Goal: Task Accomplishment & Management: Complete application form

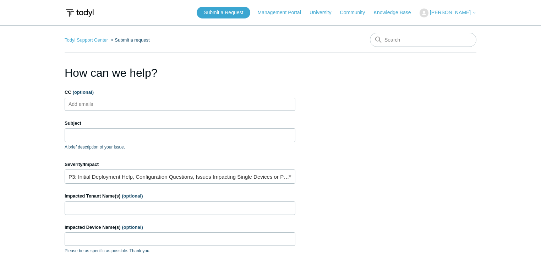
click at [85, 103] on input "CC (optional)" at bounding box center [87, 104] width 42 height 11
click at [78, 136] on input "Subject" at bounding box center [180, 134] width 231 height 13
click at [81, 135] on input "Subject" at bounding box center [180, 134] width 231 height 13
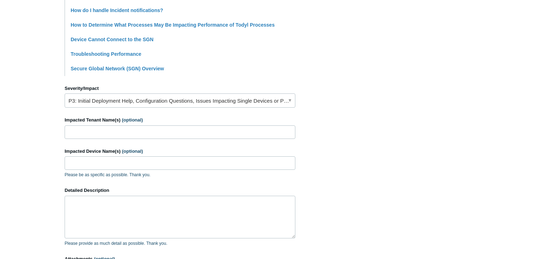
scroll to position [256, 0]
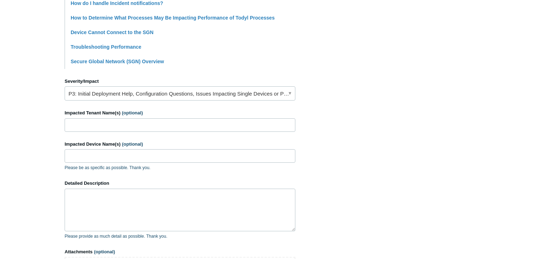
type input "Detected a software conflict on this device"
click at [89, 124] on input "Impacted Tenant Name(s) (optional)" at bounding box center [180, 124] width 231 height 13
type input "[PERSON_NAME] State Bank"
click at [81, 153] on input "Impacted Device Name(s) (optional)" at bounding box center [180, 155] width 231 height 13
type input "PSB-LT-5QY6T34"
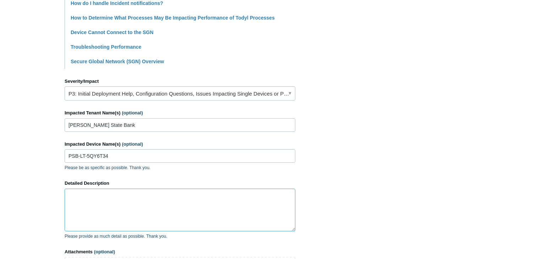
click at [93, 198] on textarea "Detailed Description" at bounding box center [180, 210] width 231 height 43
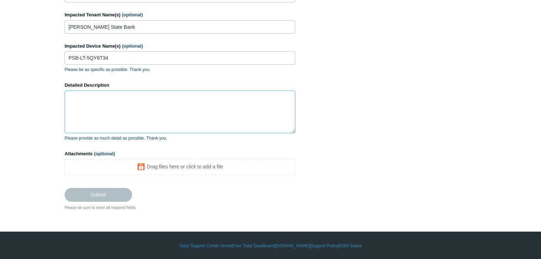
scroll to position [354, 0]
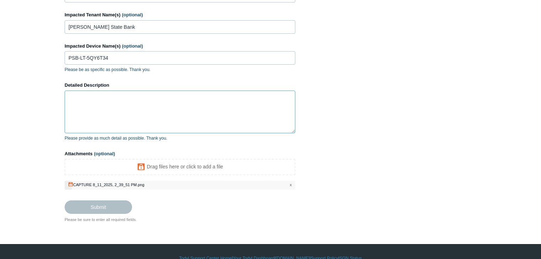
click at [89, 101] on textarea "Detailed Description" at bounding box center [180, 112] width 231 height 43
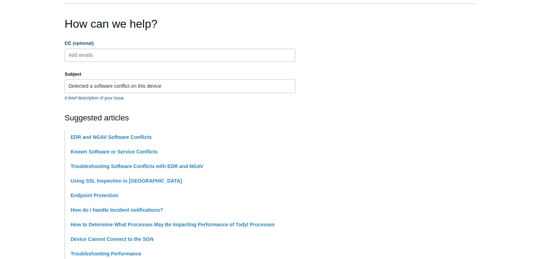
scroll to position [41, 0]
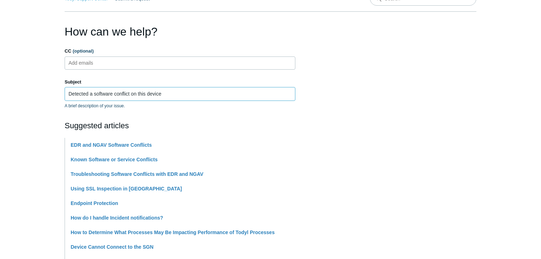
drag, startPoint x: 170, startPoint y: 92, endPoint x: 34, endPoint y: 83, distance: 136.4
click at [34, 83] on main "Todyl Support Center Submit a request How can we help? CC (optional) Add emails…" at bounding box center [270, 255] width 541 height 542
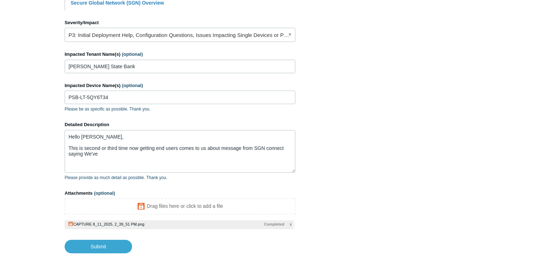
scroll to position [358, 0]
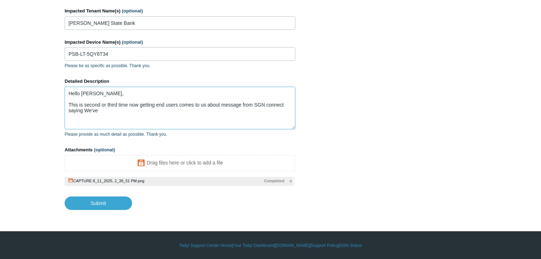
click at [115, 109] on textarea "Hello [PERSON_NAME], This is second or third time now getting end users comes t…" at bounding box center [180, 108] width 231 height 43
paste textarea "Detected a software conflict on this device"
click at [103, 109] on textarea "Hello [PERSON_NAME], This is second or third time now getting end users comes t…" at bounding box center [180, 108] width 231 height 43
click at [193, 111] on textarea "Hello [PERSON_NAME], This is second or third time now getting end users comes t…" at bounding box center [180, 108] width 231 height 43
click at [257, 112] on textarea "Hello [PERSON_NAME], This is second or third time now getting end users comes t…" at bounding box center [180, 108] width 231 height 43
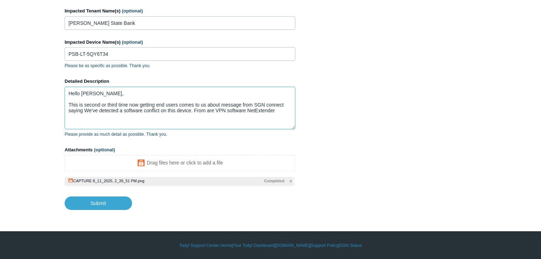
click at [281, 109] on textarea "Hello [PERSON_NAME], This is second or third time now getting end users comes t…" at bounding box center [180, 108] width 231 height 43
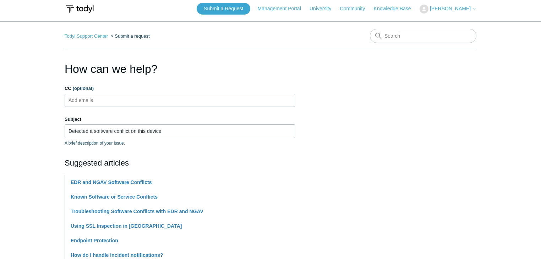
scroll to position [0, 0]
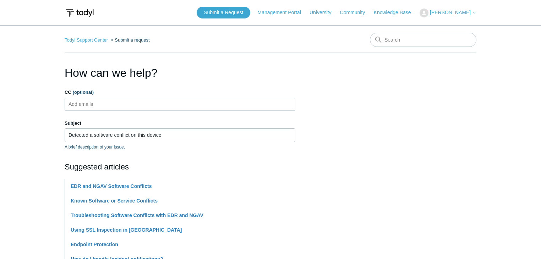
type textarea "Hello [PERSON_NAME], This is second or third time now getting end users comes t…"
click at [91, 102] on input "CC (optional)" at bounding box center [87, 104] width 42 height 11
type input "s"
click at [79, 105] on li "s" at bounding box center [73, 104] width 13 height 9
click at [77, 104] on span "close" at bounding box center [77, 104] width 2 height 8
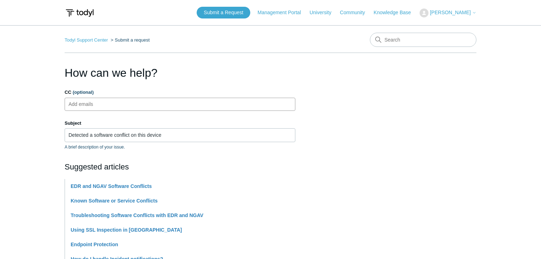
click at [80, 104] on input "CC (optional)" at bounding box center [87, 104] width 42 height 11
paste input "Gautam"
type input "sGautam"
click at [85, 102] on span "sGautam" at bounding box center [78, 104] width 17 height 8
click at [91, 103] on span "close" at bounding box center [92, 104] width 2 height 8
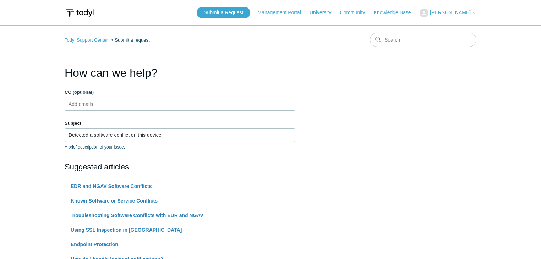
click at [105, 101] on input "CC (optional)" at bounding box center [87, 104] width 42 height 11
paste input "[EMAIL_ADDRESS][DOMAIN_NAME]"
type input "[EMAIL_ADDRESS][DOMAIN_NAME]"
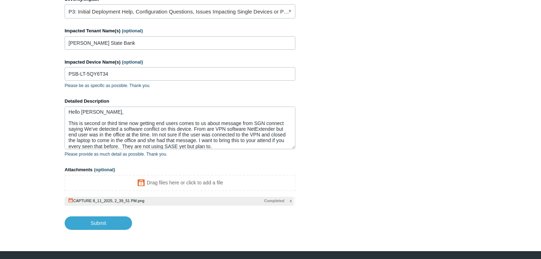
scroll to position [358, 0]
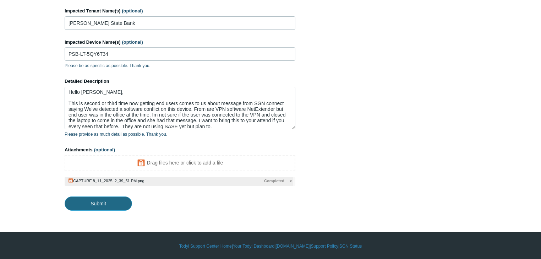
click at [106, 203] on input "Submit" at bounding box center [98, 203] width 67 height 14
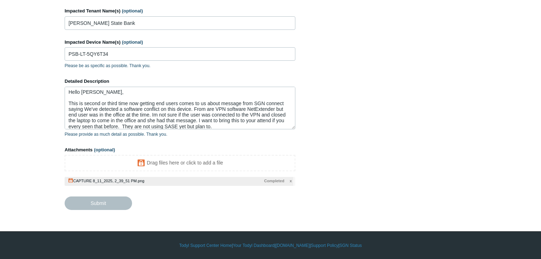
type textarea "Hello [PERSON_NAME], This is second or third time now getting end users comes t…"
